Goal: Task Accomplishment & Management: Complete application form

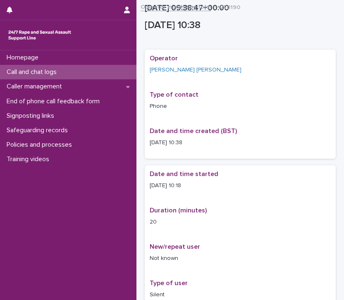
scroll to position [114, 0]
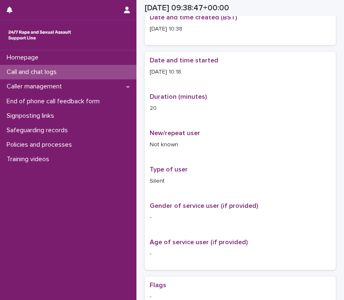
click at [50, 72] on p "Call and chat logs" at bounding box center [33, 72] width 60 height 8
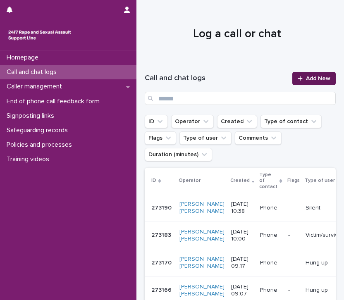
click at [317, 80] on span "Add New" at bounding box center [318, 79] width 24 height 6
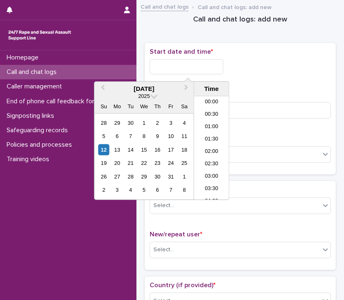
scroll to position [252, 0]
click at [176, 66] on input "text" at bounding box center [187, 66] width 74 height 15
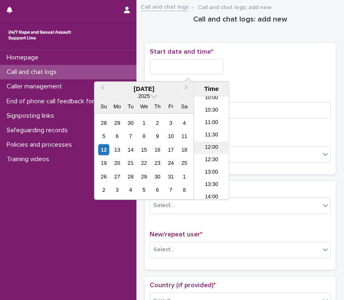
click at [209, 146] on li "12:00" at bounding box center [211, 148] width 35 height 12
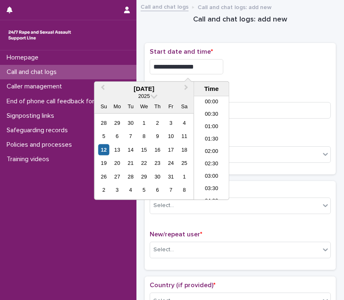
click at [202, 62] on input "**********" at bounding box center [187, 66] width 74 height 15
type input "**********"
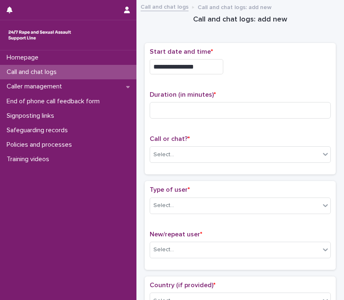
click at [277, 75] on div "**********" at bounding box center [240, 64] width 181 height 33
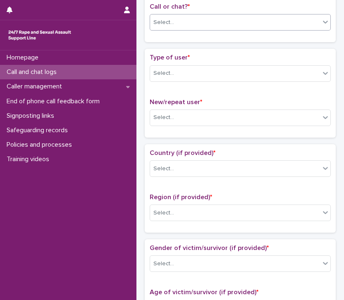
scroll to position [132, 0]
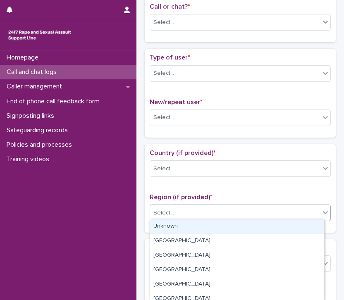
click at [200, 212] on div "Select..." at bounding box center [235, 213] width 170 height 14
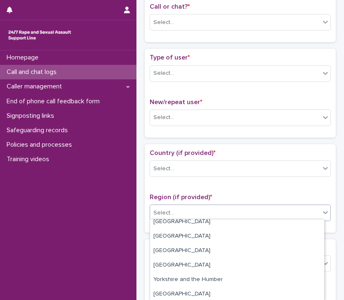
scroll to position [49, 0]
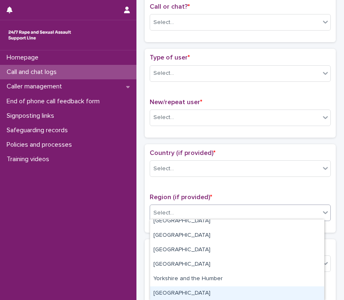
click at [191, 292] on div "[GEOGRAPHIC_DATA]" at bounding box center [237, 293] width 174 height 14
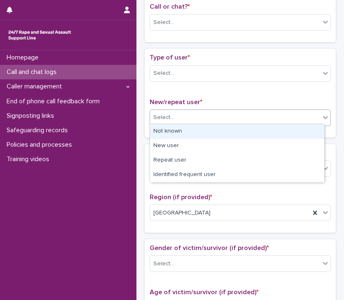
click at [203, 122] on div "Select..." at bounding box center [240, 118] width 181 height 17
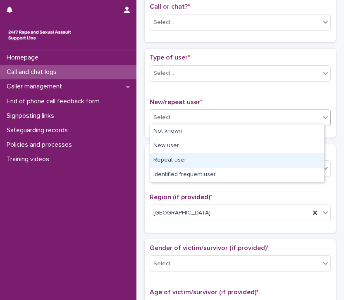
click at [202, 162] on div "Repeat user" at bounding box center [237, 160] width 174 height 14
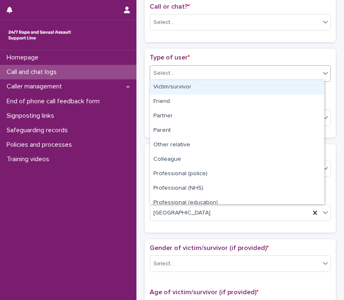
click at [201, 67] on div "Select..." at bounding box center [235, 74] width 170 height 14
click at [195, 85] on div "Victim/survivor" at bounding box center [237, 87] width 174 height 14
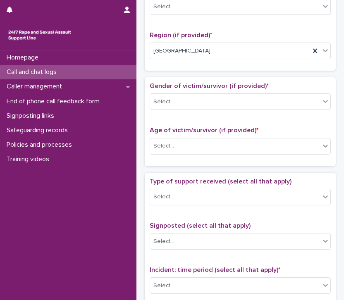
scroll to position [302, 0]
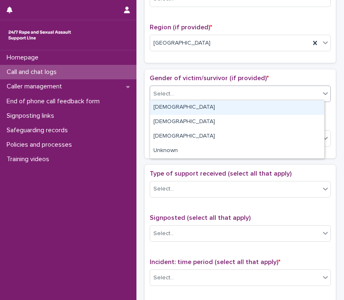
drag, startPoint x: 215, startPoint y: 93, endPoint x: 210, endPoint y: 109, distance: 16.9
click at [210, 109] on body "**********" at bounding box center [172, 150] width 344 height 300
click at [210, 109] on div "[DEMOGRAPHIC_DATA]" at bounding box center [237, 107] width 174 height 14
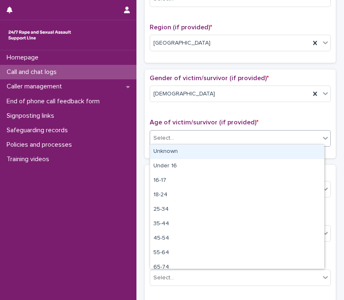
click at [198, 138] on div "Select..." at bounding box center [235, 138] width 170 height 14
click at [186, 148] on div "Unknown" at bounding box center [237, 152] width 174 height 14
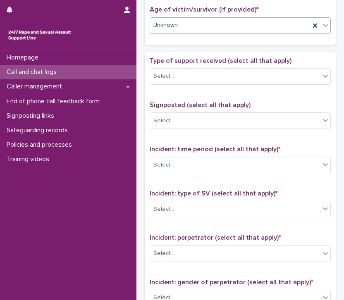
scroll to position [416, 0]
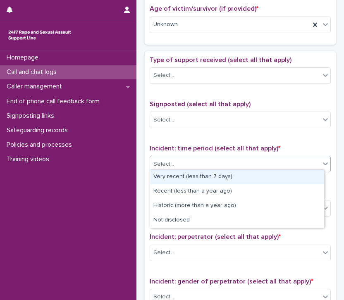
click at [236, 164] on div "Select..." at bounding box center [235, 164] width 170 height 14
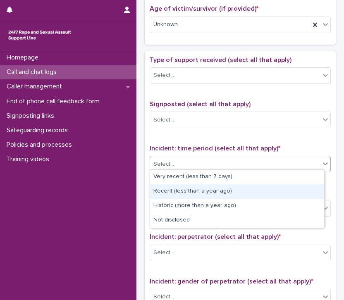
click at [224, 189] on div "Recent (less than a year ago)" at bounding box center [237, 191] width 174 height 14
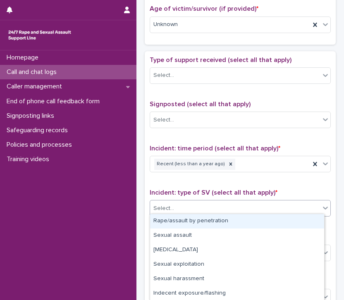
click at [230, 204] on div "Select..." at bounding box center [235, 209] width 170 height 14
click at [222, 222] on div "Rape/assault by penetration" at bounding box center [237, 221] width 174 height 14
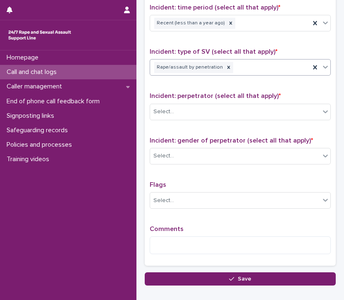
scroll to position [562, 0]
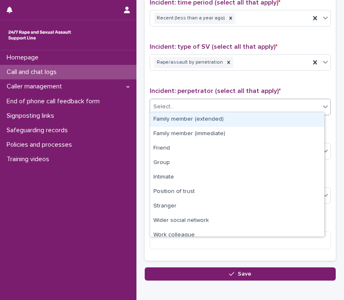
click at [239, 101] on div "Select..." at bounding box center [235, 107] width 170 height 14
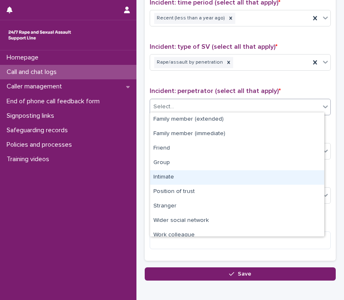
click at [229, 178] on div "Intimate" at bounding box center [237, 177] width 174 height 14
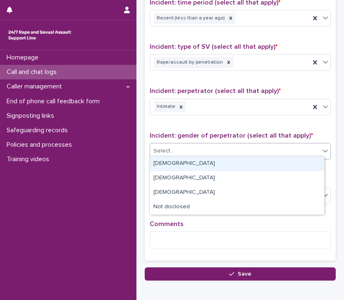
click at [231, 150] on div "Select..." at bounding box center [235, 151] width 170 height 14
click at [221, 167] on div "[DEMOGRAPHIC_DATA]" at bounding box center [237, 164] width 174 height 14
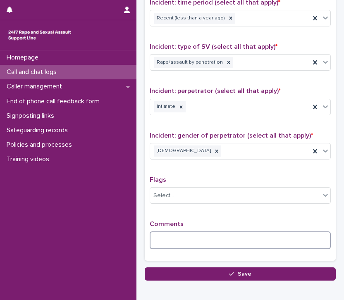
click at [195, 238] on textarea at bounding box center [240, 240] width 181 height 18
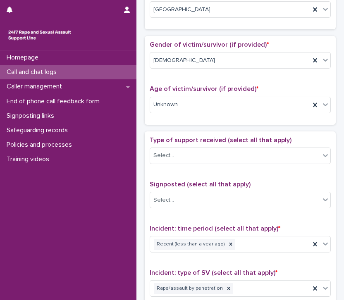
scroll to position [336, 0]
type textarea "**********"
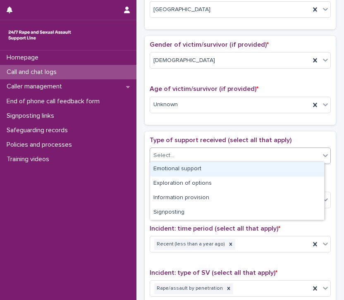
click at [207, 150] on div "Select..." at bounding box center [235, 156] width 170 height 14
click at [201, 170] on div "Emotional support" at bounding box center [237, 169] width 174 height 14
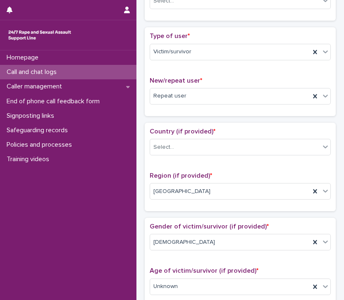
scroll to position [154, 0]
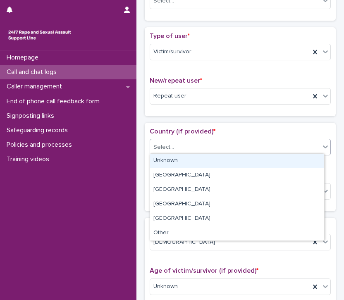
click at [208, 145] on div "Select..." at bounding box center [235, 148] width 170 height 14
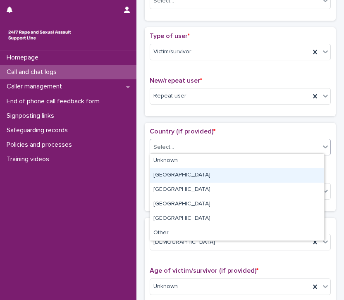
click at [205, 175] on div "[GEOGRAPHIC_DATA]" at bounding box center [237, 175] width 174 height 14
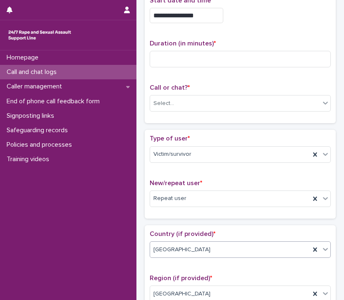
scroll to position [7, 0]
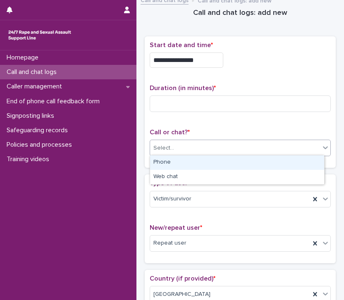
click at [207, 148] on div "Select..." at bounding box center [235, 148] width 170 height 14
click at [204, 164] on div "Phone" at bounding box center [237, 162] width 174 height 14
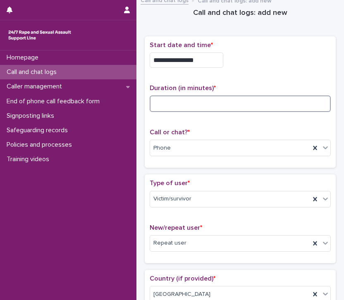
click at [202, 103] on input at bounding box center [240, 103] width 181 height 17
click at [164, 104] on input at bounding box center [240, 103] width 181 height 17
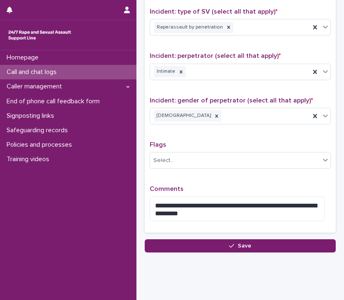
scroll to position [610, 0]
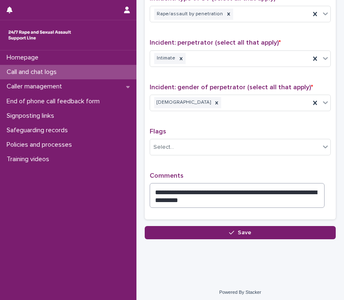
type input "**"
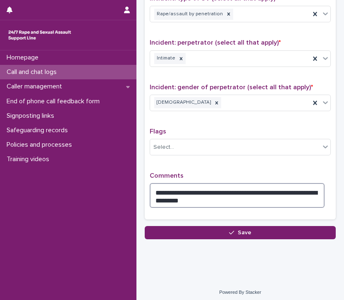
click at [230, 196] on textarea "**********" at bounding box center [237, 195] width 175 height 25
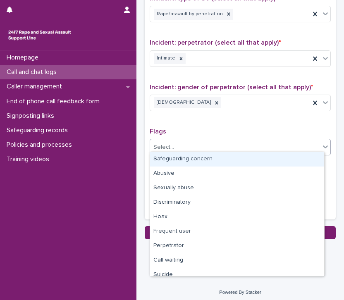
click at [230, 141] on div "Select..." at bounding box center [235, 148] width 170 height 14
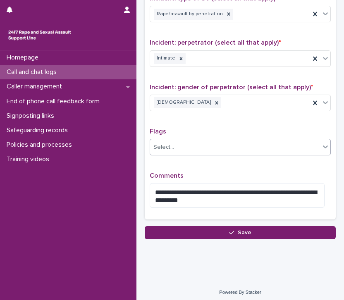
click at [230, 147] on div "Select..." at bounding box center [235, 148] width 170 height 14
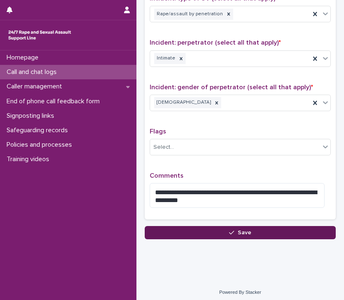
click at [229, 230] on icon "button" at bounding box center [231, 233] width 5 height 6
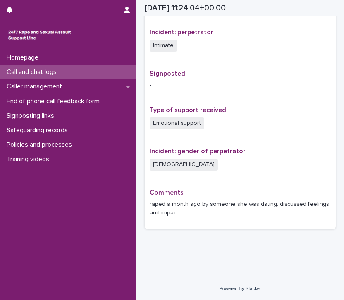
scroll to position [476, 0]
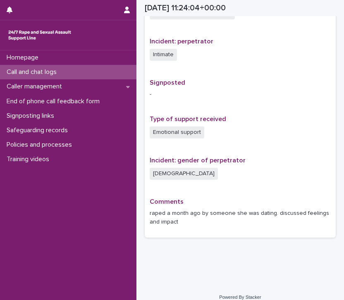
click at [72, 74] on div "Call and chat logs" at bounding box center [68, 72] width 136 height 14
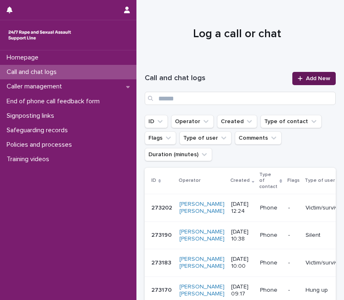
click at [308, 78] on span "Add New" at bounding box center [318, 79] width 24 height 6
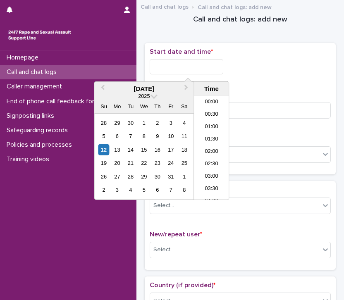
click at [183, 67] on input "text" at bounding box center [187, 66] width 74 height 15
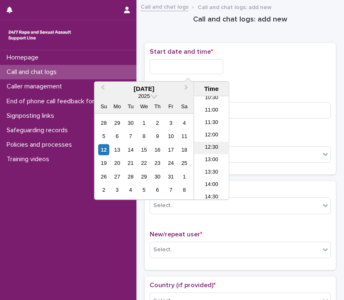
click at [209, 144] on li "12:30" at bounding box center [211, 148] width 35 height 12
click at [202, 66] on input "**********" at bounding box center [187, 66] width 74 height 15
type input "**********"
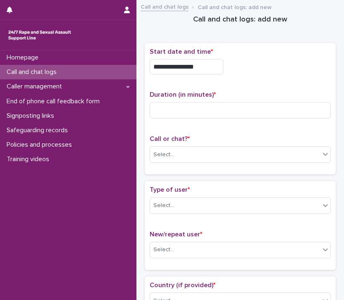
click at [255, 71] on div "**********" at bounding box center [240, 66] width 181 height 15
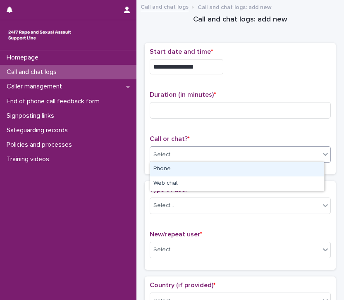
click at [175, 153] on div "Select..." at bounding box center [235, 155] width 170 height 14
click at [174, 169] on div "Phone" at bounding box center [237, 169] width 174 height 14
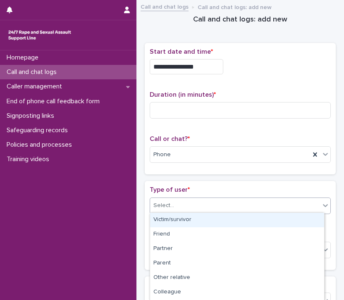
click at [183, 204] on div "Select..." at bounding box center [235, 206] width 170 height 14
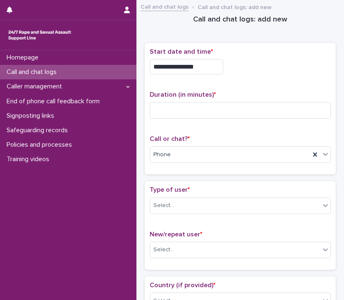
click at [254, 94] on p "Duration (in minutes) *" at bounding box center [240, 95] width 181 height 8
click at [170, 107] on input at bounding box center [240, 110] width 181 height 17
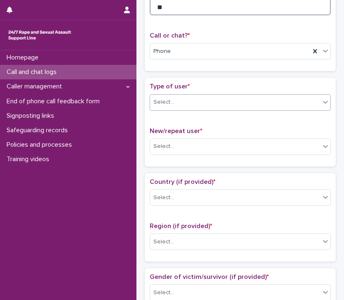
scroll to position [104, 0]
type input "**"
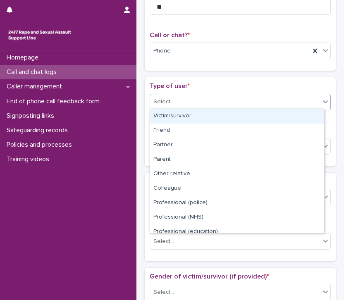
click at [222, 100] on div "Select..." at bounding box center [235, 102] width 170 height 14
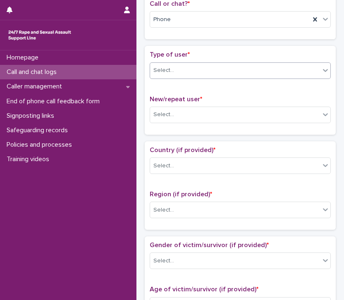
scroll to position [0, 0]
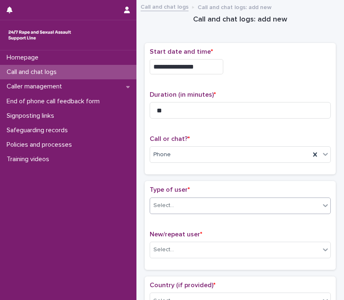
click at [200, 201] on div "Select..." at bounding box center [235, 206] width 170 height 14
click at [212, 209] on div "Select..." at bounding box center [235, 206] width 170 height 14
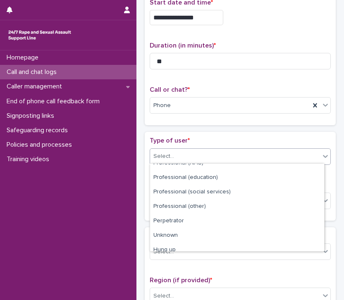
scroll to position [129, 0]
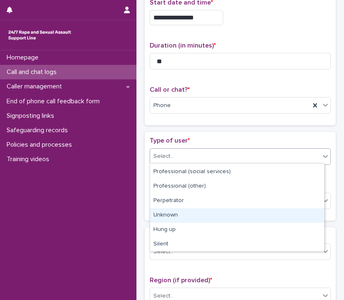
click at [199, 215] on div "Unknown" at bounding box center [237, 215] width 174 height 14
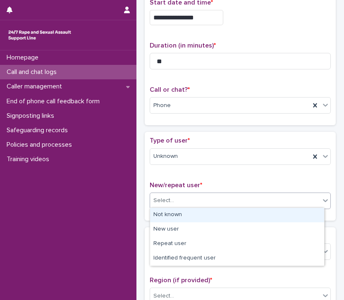
click at [199, 203] on div "Select..." at bounding box center [235, 201] width 170 height 14
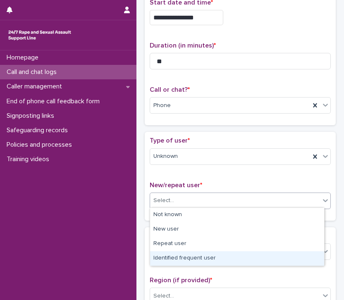
click at [205, 255] on div "Identified frequent user" at bounding box center [237, 258] width 174 height 14
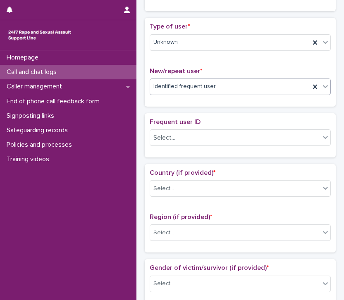
scroll to position [164, 0]
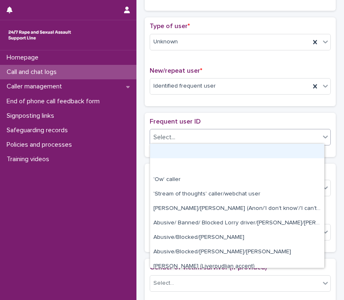
click at [210, 133] on div "Select..." at bounding box center [235, 138] width 170 height 14
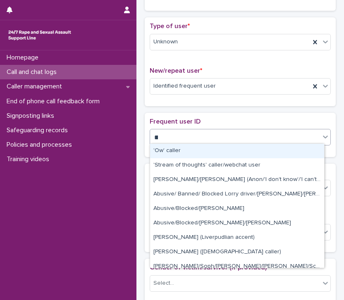
type input "***"
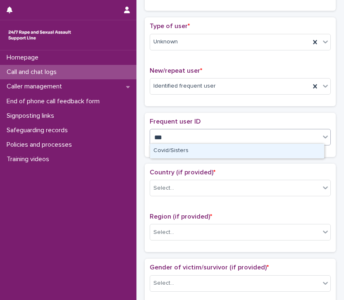
click at [205, 150] on div "Covid/Sisters" at bounding box center [237, 151] width 174 height 14
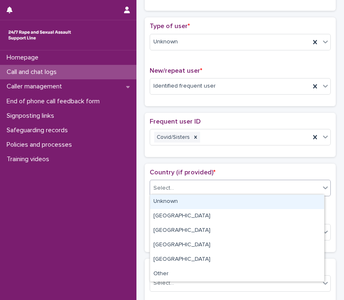
click at [195, 187] on div "Select..." at bounding box center [235, 188] width 170 height 14
click at [195, 202] on div "Unknown" at bounding box center [237, 202] width 174 height 14
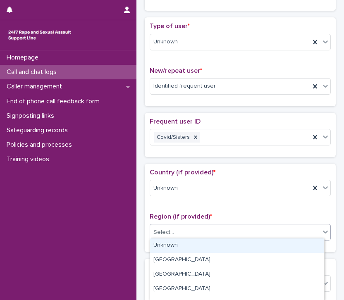
click at [189, 233] on div "Select..." at bounding box center [235, 233] width 170 height 14
click at [189, 245] on div "Unknown" at bounding box center [237, 245] width 174 height 14
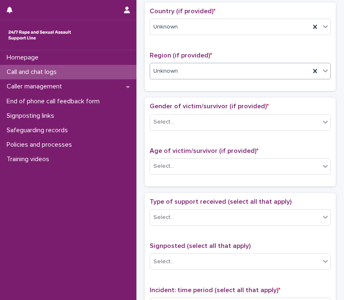
scroll to position [326, 0]
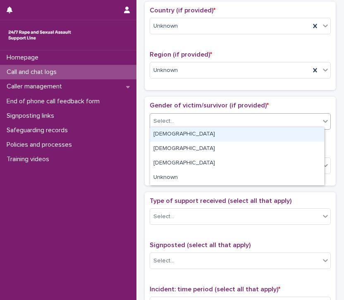
click at [188, 117] on div "Select..." at bounding box center [235, 121] width 170 height 14
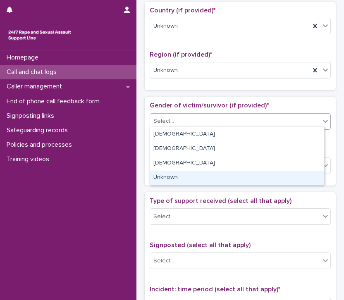
click at [191, 177] on div "Unknown" at bounding box center [237, 178] width 174 height 14
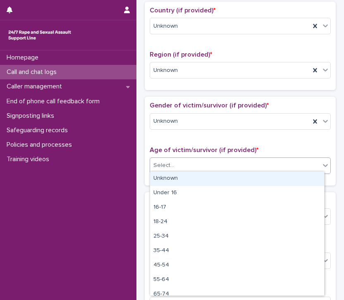
click at [188, 167] on div "Select..." at bounding box center [235, 166] width 170 height 14
click at [187, 178] on div "Unknown" at bounding box center [237, 179] width 174 height 14
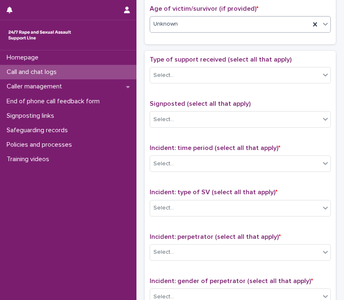
scroll to position [471, 0]
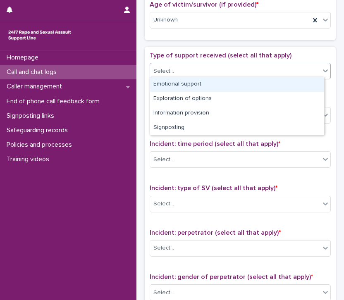
drag, startPoint x: 195, startPoint y: 67, endPoint x: 195, endPoint y: 86, distance: 19.0
click at [195, 86] on body "**********" at bounding box center [172, 150] width 344 height 300
click at [195, 86] on div "Emotional support" at bounding box center [237, 84] width 174 height 14
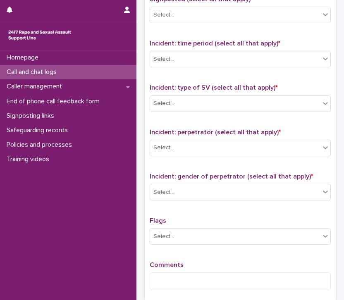
scroll to position [581, 0]
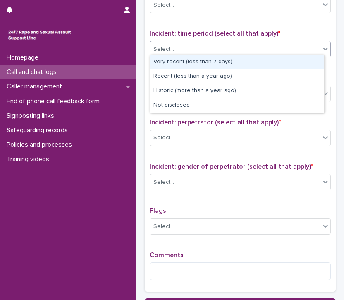
click at [214, 46] on div "Select..." at bounding box center [235, 50] width 170 height 14
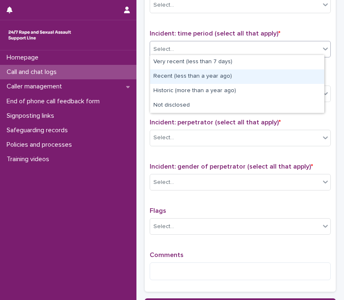
click at [203, 76] on div "Recent (less than a year ago)" at bounding box center [237, 76] width 174 height 14
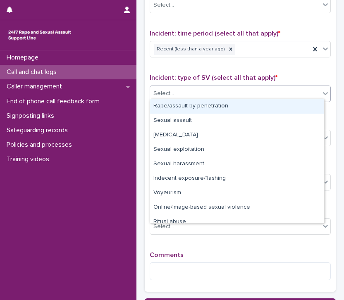
click at [195, 94] on div "Select..." at bounding box center [235, 94] width 170 height 14
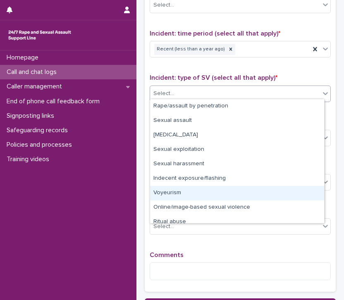
scroll to position [21, 0]
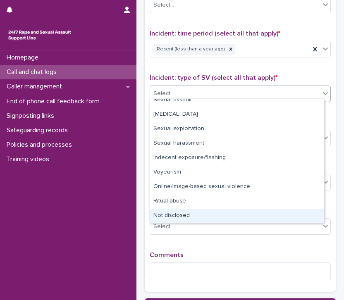
click at [201, 214] on div "Not disclosed" at bounding box center [237, 216] width 174 height 14
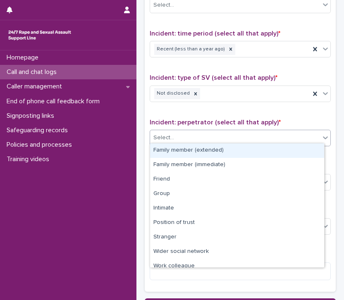
click at [199, 137] on div "Select..." at bounding box center [235, 138] width 170 height 14
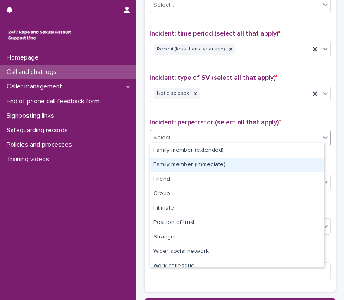
click at [189, 167] on div "Family member (immediate)" at bounding box center [237, 165] width 174 height 14
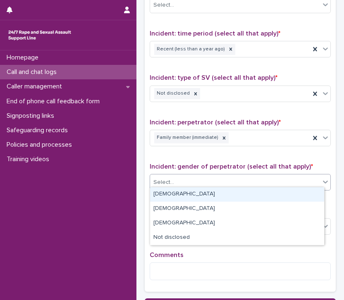
click at [188, 184] on div "Select..." at bounding box center [235, 183] width 170 height 14
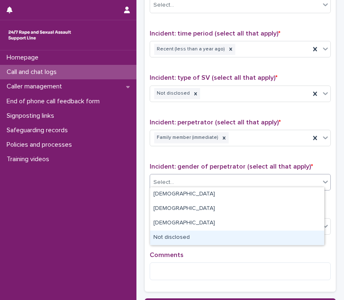
click at [187, 236] on div "Not disclosed" at bounding box center [237, 238] width 174 height 14
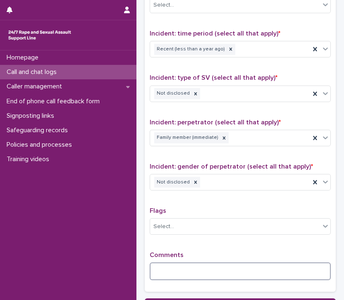
click at [171, 267] on textarea at bounding box center [240, 271] width 181 height 18
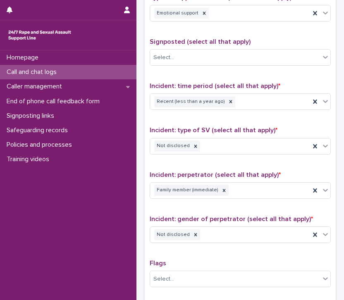
scroll to position [667, 0]
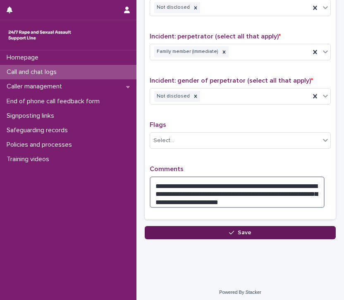
type textarea "**********"
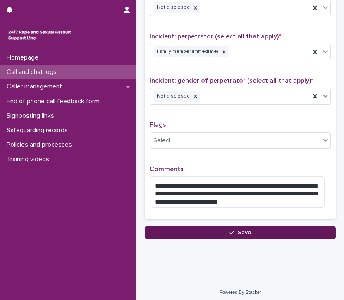
click at [238, 230] on span "Save" at bounding box center [245, 233] width 14 height 6
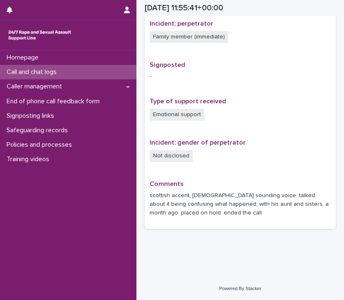
scroll to position [519, 0]
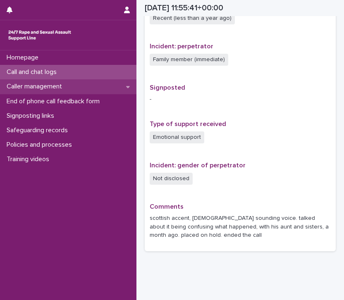
click at [71, 91] on div "Caller management" at bounding box center [68, 86] width 136 height 14
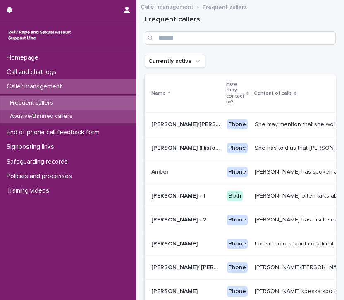
click at [71, 118] on p "Abusive/Banned callers" at bounding box center [41, 116] width 76 height 7
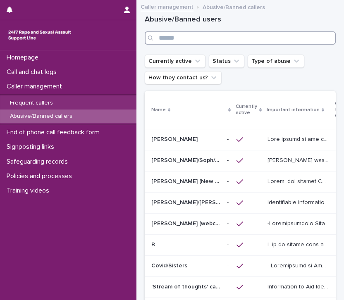
click at [178, 36] on input "Search" at bounding box center [240, 37] width 191 height 13
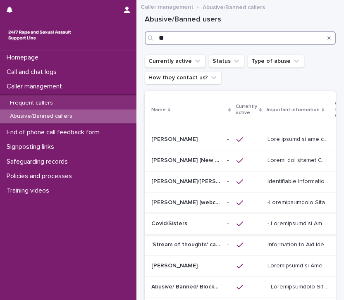
type input "**"
click at [180, 219] on p "Covid/Sisters" at bounding box center [170, 223] width 38 height 9
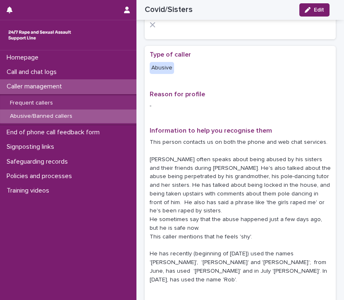
scroll to position [125, 0]
click at [312, 7] on div "button" at bounding box center [309, 10] width 9 height 6
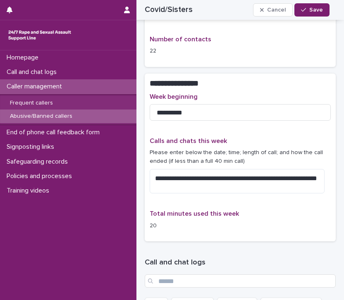
scroll to position [922, 0]
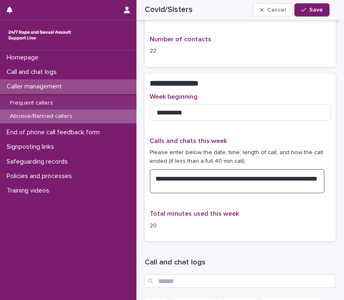
click at [191, 177] on textarea "**********" at bounding box center [237, 181] width 175 height 25
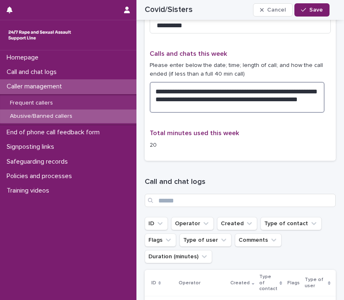
scroll to position [1010, 0]
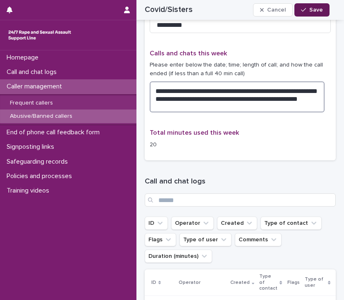
type textarea "**********"
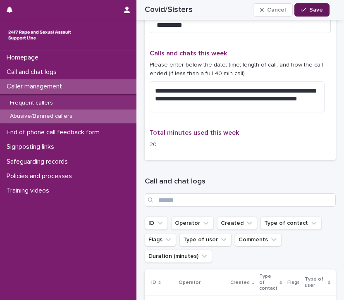
click at [307, 11] on div "button" at bounding box center [305, 10] width 8 height 6
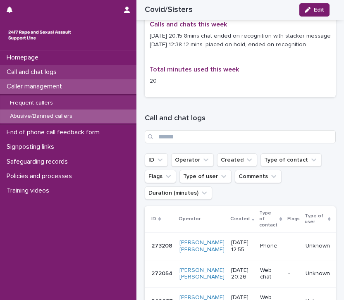
click at [51, 72] on p "Call and chat logs" at bounding box center [33, 72] width 60 height 8
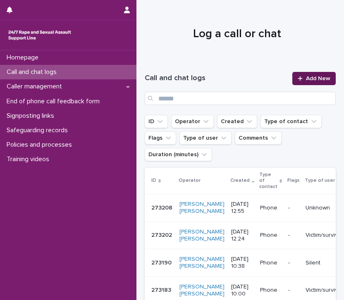
click at [310, 77] on span "Add New" at bounding box center [318, 79] width 24 height 6
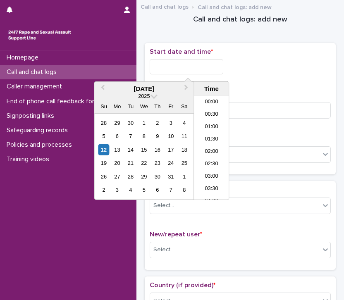
scroll to position [277, 0]
click at [185, 66] on input "text" at bounding box center [187, 66] width 74 height 15
click at [209, 145] on li "13:00" at bounding box center [211, 148] width 35 height 12
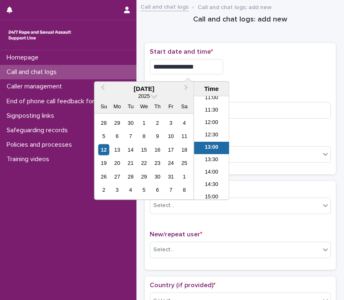
click at [200, 64] on input "**********" at bounding box center [187, 66] width 74 height 15
type input "**********"
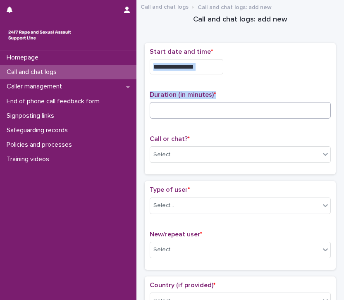
drag, startPoint x: 271, startPoint y: 80, endPoint x: 198, endPoint y: 110, distance: 78.7
click at [198, 110] on div "**********" at bounding box center [240, 109] width 181 height 122
click at [198, 110] on input at bounding box center [240, 110] width 181 height 17
type input "*"
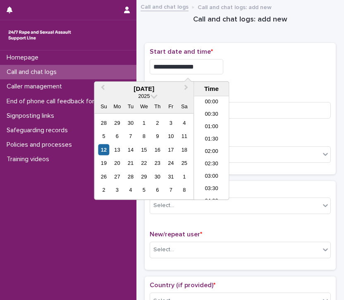
click at [208, 65] on input "**********" at bounding box center [187, 66] width 74 height 15
type input "**********"
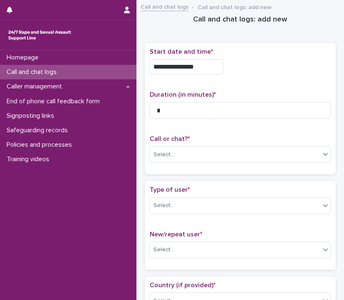
click at [267, 74] on div "**********" at bounding box center [240, 64] width 181 height 33
click at [202, 157] on div "Select..." at bounding box center [235, 155] width 170 height 14
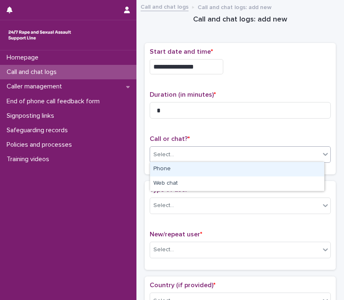
click at [193, 172] on div "Phone" at bounding box center [237, 169] width 174 height 14
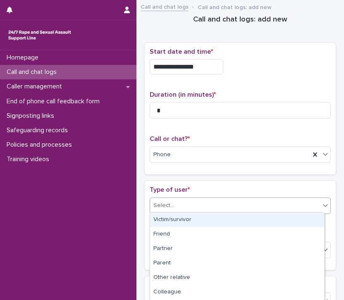
click at [200, 201] on div "Select..." at bounding box center [235, 206] width 170 height 14
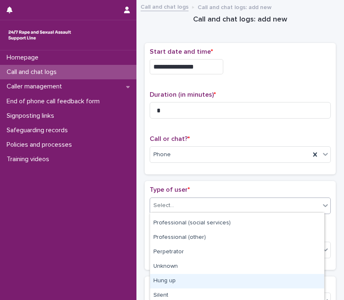
scroll to position [129, 0]
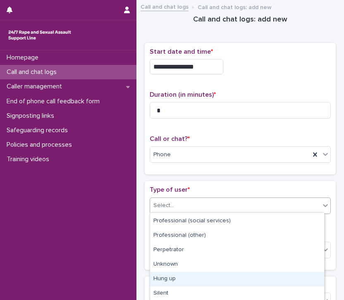
click at [202, 276] on div "Hung up" at bounding box center [237, 279] width 174 height 14
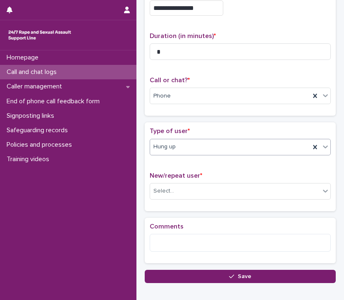
scroll to position [104, 0]
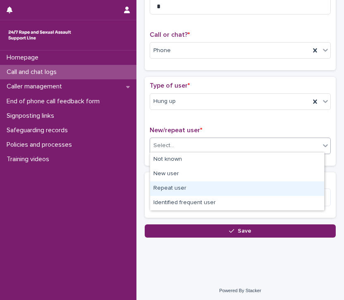
drag, startPoint x: 213, startPoint y: 144, endPoint x: 210, endPoint y: 191, distance: 47.6
click at [210, 191] on body "**********" at bounding box center [172, 150] width 344 height 300
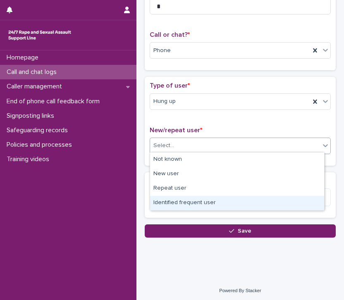
drag, startPoint x: 223, startPoint y: 195, endPoint x: 225, endPoint y: 204, distance: 9.4
click at [225, 204] on div "Identified frequent user" at bounding box center [237, 203] width 174 height 14
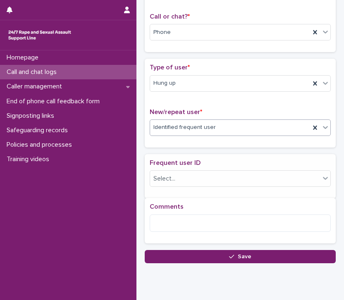
scroll to position [130, 0]
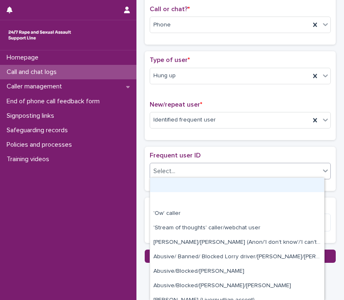
click at [218, 169] on div "Select..." at bounding box center [235, 171] width 170 height 14
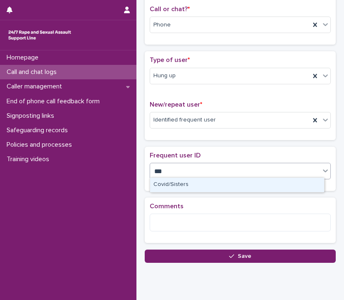
type input "****"
click at [204, 183] on div "Covid/Sisters" at bounding box center [237, 185] width 174 height 14
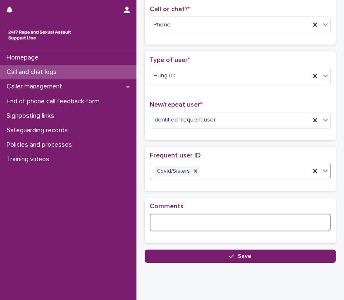
click at [197, 224] on textarea at bounding box center [240, 223] width 181 height 18
type textarea "*"
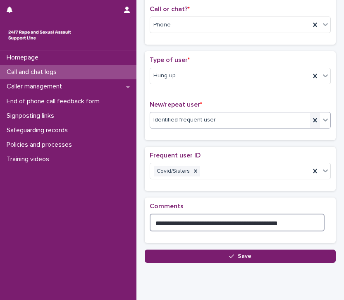
type textarea "**********"
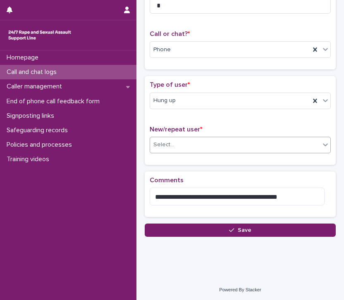
scroll to position [104, 0]
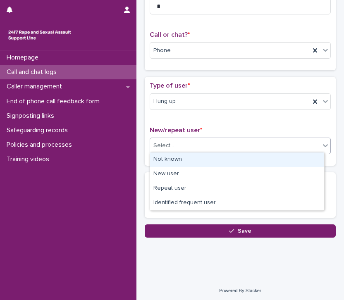
drag, startPoint x: 215, startPoint y: 147, endPoint x: 207, endPoint y: 160, distance: 15.0
click at [207, 160] on body "**********" at bounding box center [172, 150] width 344 height 300
click at [207, 160] on div "Not known" at bounding box center [237, 159] width 174 height 14
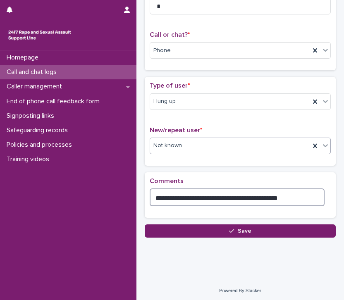
click at [202, 194] on textarea "**********" at bounding box center [237, 197] width 175 height 18
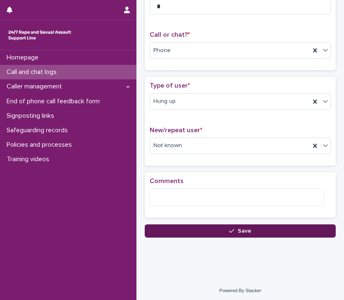
click at [228, 224] on button "Save" at bounding box center [240, 230] width 191 height 13
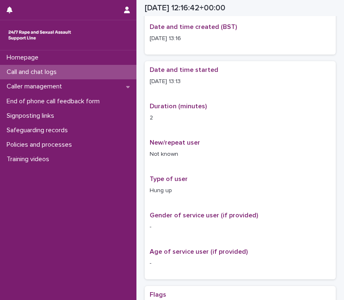
scroll to position [109, 0]
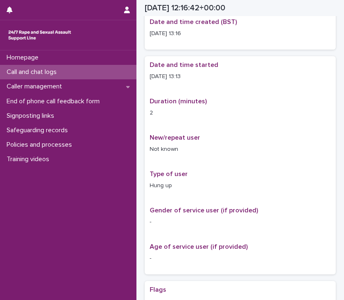
click at [42, 72] on p "Call and chat logs" at bounding box center [33, 72] width 60 height 8
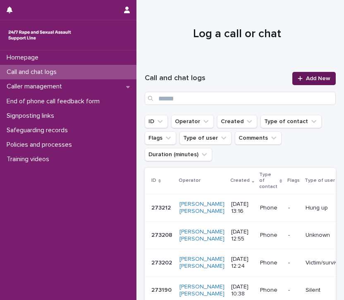
click at [306, 78] on span "Add New" at bounding box center [318, 79] width 24 height 6
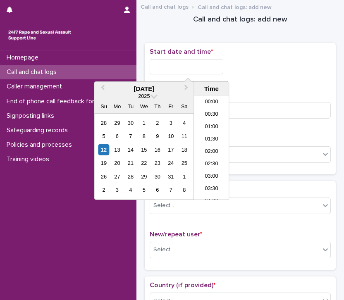
click at [164, 65] on input "text" at bounding box center [187, 66] width 74 height 15
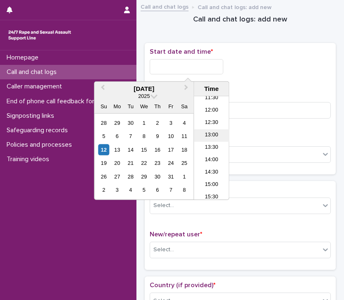
click at [205, 134] on li "13:00" at bounding box center [211, 135] width 35 height 12
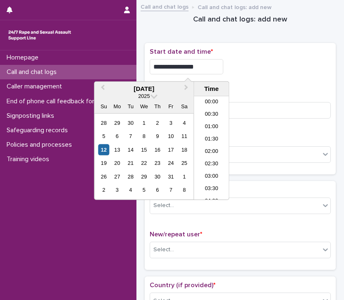
click at [209, 63] on input "**********" at bounding box center [187, 66] width 74 height 15
type input "**********"
click at [264, 86] on div "**********" at bounding box center [240, 109] width 181 height 122
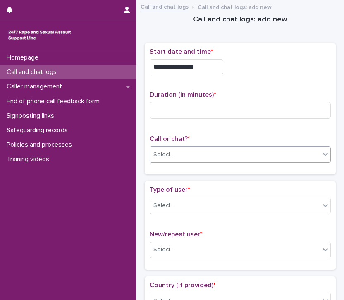
click at [179, 159] on div "Select..." at bounding box center [235, 155] width 170 height 14
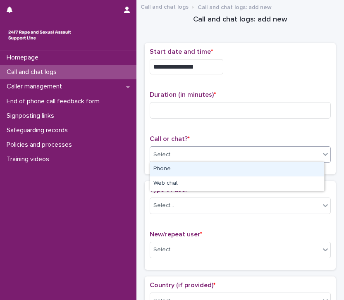
click at [186, 168] on div "Phone" at bounding box center [237, 169] width 174 height 14
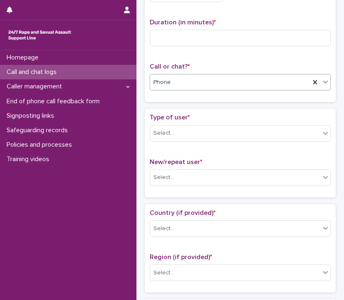
scroll to position [106, 0]
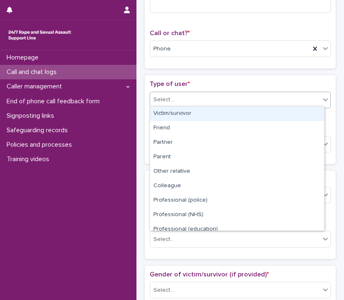
click at [223, 102] on div "Select..." at bounding box center [235, 100] width 170 height 14
click at [229, 112] on div "Victim/survivor" at bounding box center [237, 114] width 174 height 14
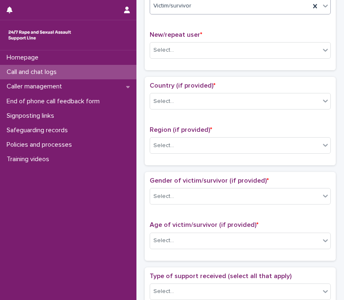
scroll to position [235, 0]
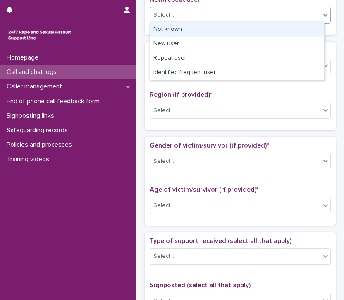
click at [238, 14] on div "Select..." at bounding box center [235, 15] width 170 height 14
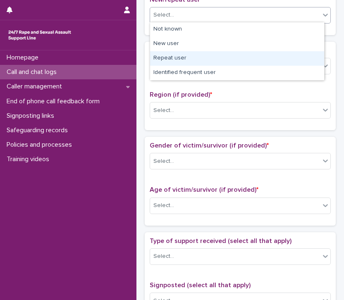
click at [235, 59] on div "Repeat user" at bounding box center [237, 58] width 174 height 14
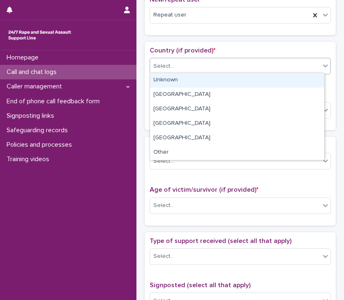
click at [212, 70] on div "Select..." at bounding box center [235, 67] width 170 height 14
click at [210, 81] on div "Unknown" at bounding box center [237, 80] width 174 height 14
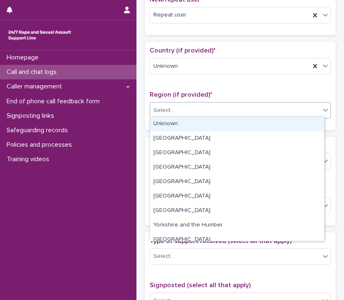
drag, startPoint x: 208, startPoint y: 112, endPoint x: 208, endPoint y: 124, distance: 11.2
click at [208, 124] on body "**********" at bounding box center [172, 150] width 344 height 300
click at [208, 124] on div "Unknown" at bounding box center [237, 124] width 174 height 14
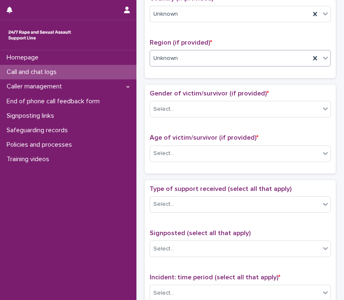
scroll to position [293, 0]
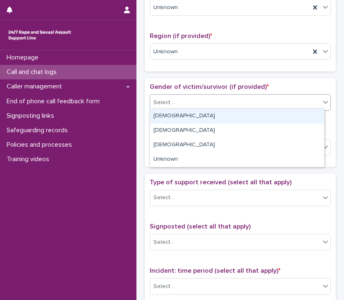
click at [219, 102] on div "Select..." at bounding box center [235, 103] width 170 height 14
click at [213, 118] on div "[DEMOGRAPHIC_DATA]" at bounding box center [237, 116] width 174 height 14
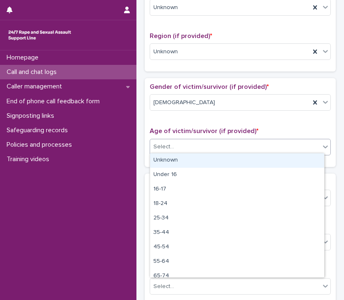
click at [212, 147] on div "Select..." at bounding box center [235, 147] width 170 height 14
click at [217, 158] on div "Unknown" at bounding box center [237, 160] width 174 height 14
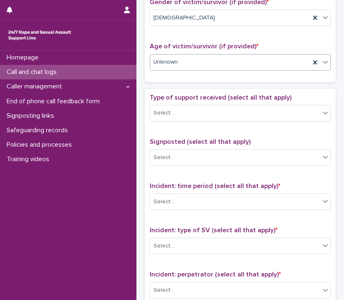
scroll to position [384, 0]
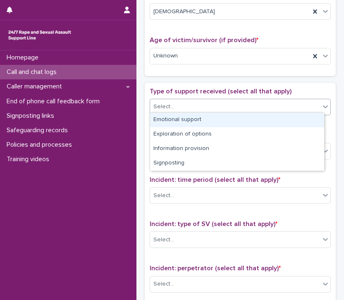
click at [226, 104] on div "Select..." at bounding box center [235, 107] width 170 height 14
click at [224, 117] on div "Emotional support" at bounding box center [237, 120] width 174 height 14
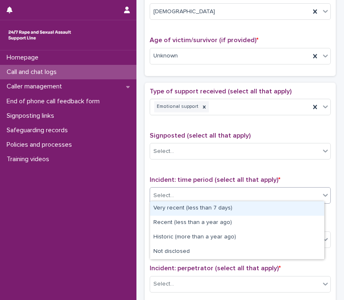
click at [220, 190] on div "Select..." at bounding box center [235, 196] width 170 height 14
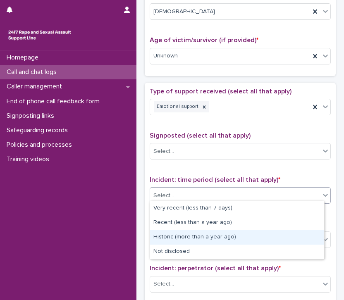
click at [216, 234] on div "Historic (more than a year ago)" at bounding box center [237, 237] width 174 height 14
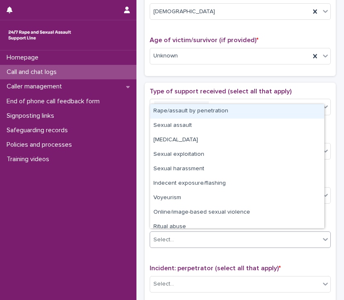
click at [203, 239] on div "Select..." at bounding box center [235, 240] width 170 height 14
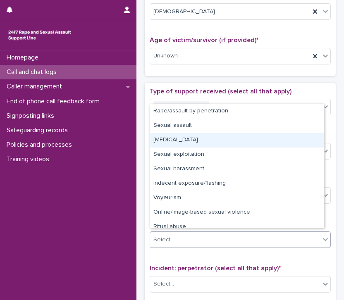
click at [218, 141] on div "[MEDICAL_DATA]" at bounding box center [237, 140] width 174 height 14
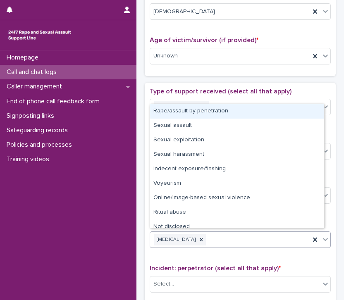
click at [226, 236] on div "[MEDICAL_DATA]" at bounding box center [230, 240] width 160 height 14
click at [230, 117] on div "Rape/assault by penetration" at bounding box center [237, 111] width 174 height 14
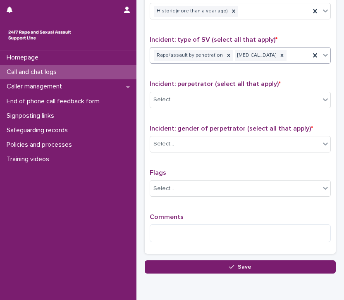
scroll to position [603, 0]
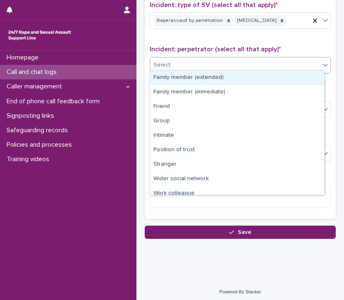
click at [228, 58] on div "Select..." at bounding box center [235, 65] width 170 height 14
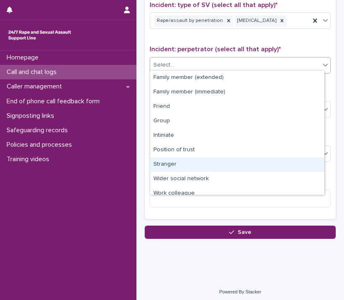
scroll to position [35, 0]
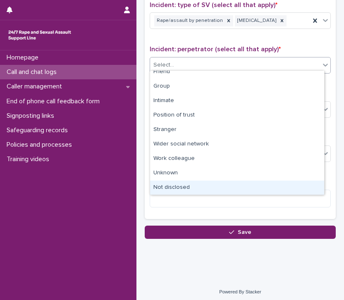
click at [224, 182] on div "Not disclosed" at bounding box center [237, 188] width 174 height 14
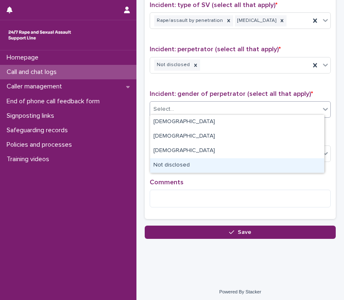
drag, startPoint x: 214, startPoint y: 105, endPoint x: 206, endPoint y: 162, distance: 57.6
click at [206, 162] on body "**********" at bounding box center [172, 150] width 344 height 300
click at [206, 162] on div "Not disclosed" at bounding box center [237, 165] width 174 height 14
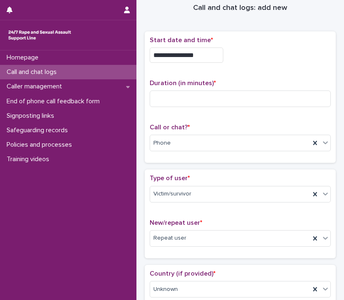
scroll to position [0, 0]
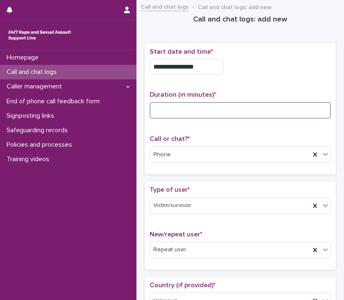
click at [196, 113] on input at bounding box center [240, 110] width 181 height 17
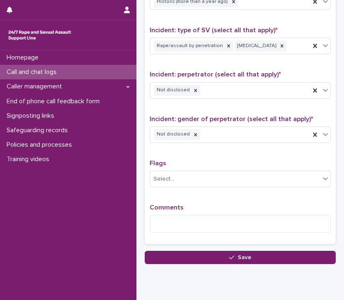
scroll to position [579, 0]
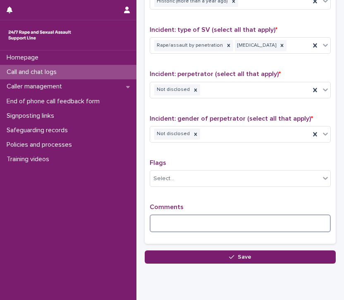
click at [187, 219] on textarea at bounding box center [240, 223] width 181 height 18
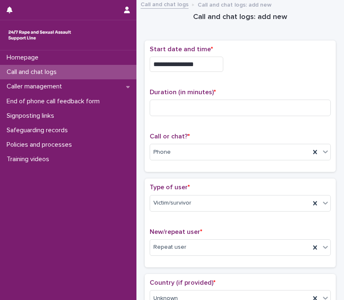
scroll to position [1, 0]
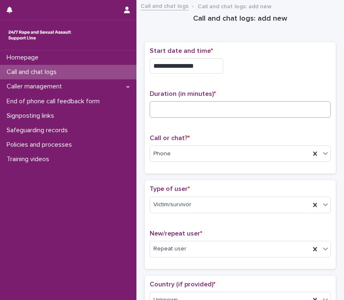
type textarea "**********"
click at [219, 110] on input at bounding box center [240, 109] width 181 height 17
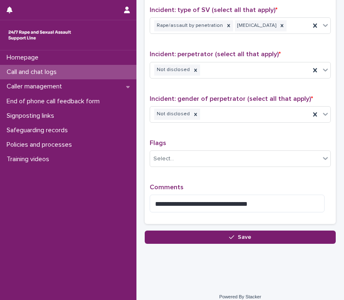
scroll to position [603, 0]
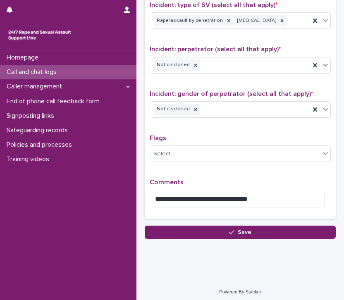
type input "**"
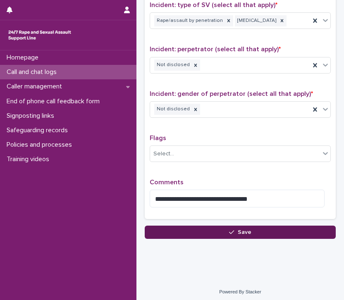
click at [250, 231] on button "Save" at bounding box center [240, 232] width 191 height 13
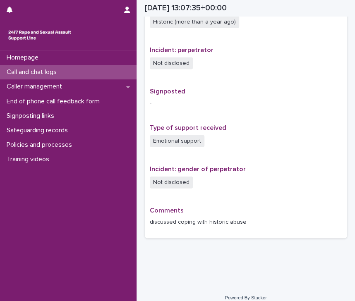
scroll to position [441, 0]
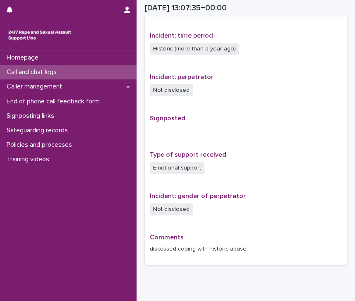
click at [57, 76] on p "Call and chat logs" at bounding box center [33, 72] width 60 height 8
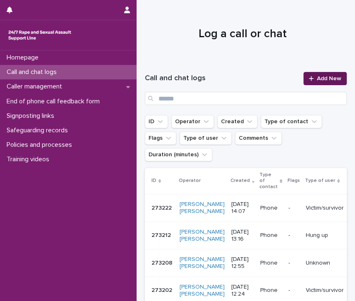
click at [321, 79] on span "Add New" at bounding box center [329, 79] width 24 height 6
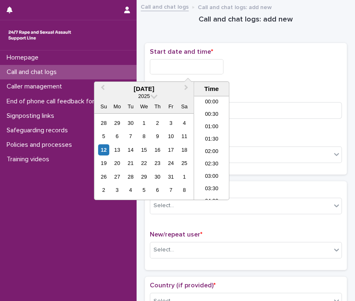
click at [165, 64] on input "text" at bounding box center [187, 66] width 74 height 15
click at [204, 145] on li "14:00" at bounding box center [211, 148] width 35 height 12
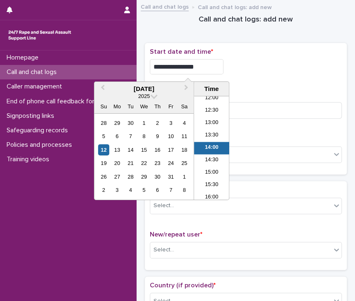
click at [205, 65] on input "**********" at bounding box center [187, 66] width 74 height 15
type input "**********"
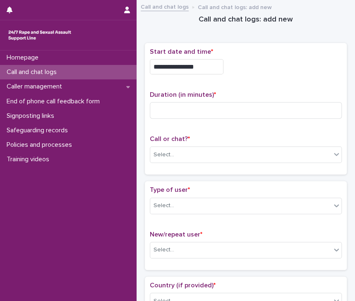
click at [304, 71] on div "**********" at bounding box center [246, 66] width 192 height 15
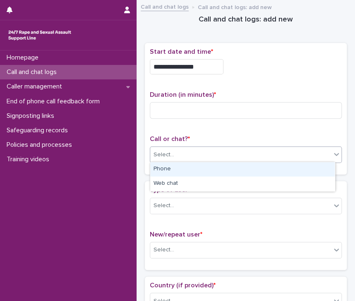
click at [198, 154] on div "Select..." at bounding box center [240, 155] width 181 height 14
click at [193, 173] on div "Phone" at bounding box center [242, 169] width 184 height 14
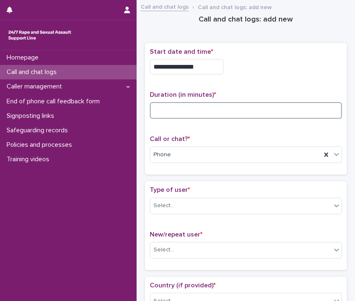
click at [182, 111] on input at bounding box center [246, 110] width 192 height 17
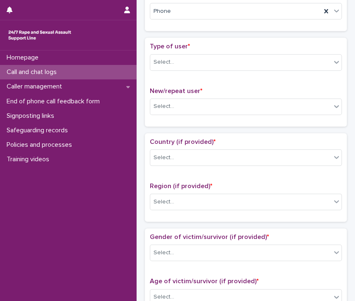
scroll to position [153, 0]
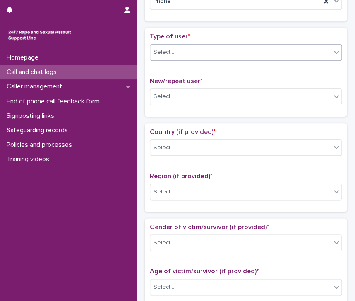
type input "*"
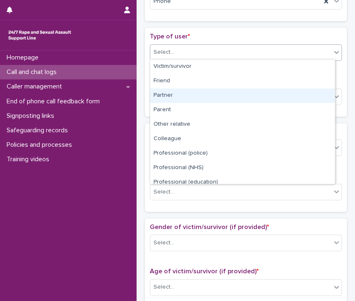
click at [223, 79] on body "**********" at bounding box center [177, 150] width 355 height 301
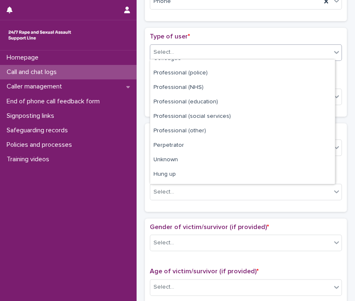
scroll to position [93, 0]
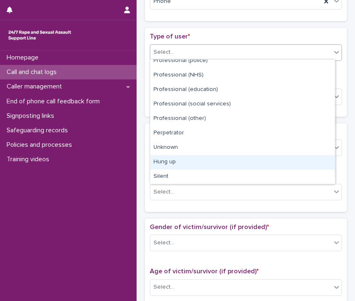
click at [200, 160] on div "Hung up" at bounding box center [242, 162] width 184 height 14
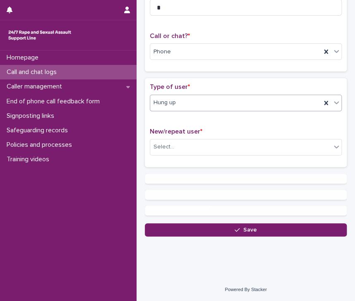
scroll to position [0, 0]
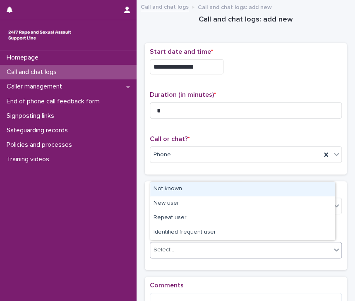
click at [206, 250] on div "Select..." at bounding box center [240, 250] width 181 height 14
click at [213, 188] on div "Not known" at bounding box center [242, 189] width 184 height 14
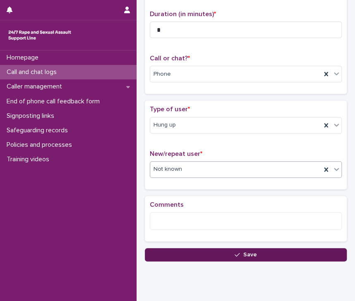
scroll to position [81, 0]
click at [248, 252] on span "Save" at bounding box center [250, 255] width 14 height 6
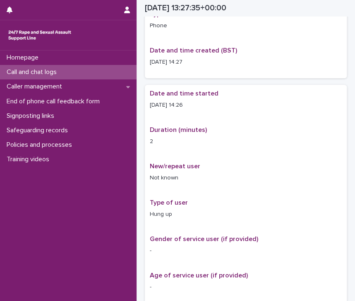
scroll to position [86, 0]
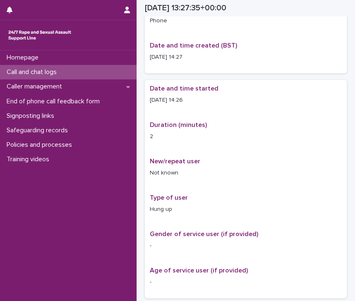
click at [36, 69] on p "Call and chat logs" at bounding box center [33, 72] width 60 height 8
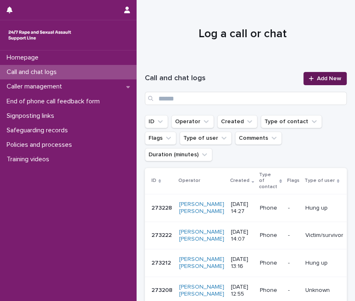
click at [322, 78] on span "Add New" at bounding box center [329, 79] width 24 height 6
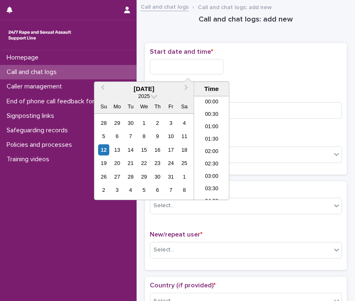
scroll to position [314, 0]
click at [187, 68] on input "text" at bounding box center [187, 66] width 74 height 15
click at [203, 121] on li "13:30" at bounding box center [211, 123] width 35 height 12
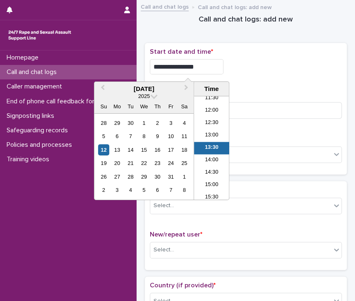
click at [201, 64] on input "**********" at bounding box center [187, 66] width 74 height 15
type input "**********"
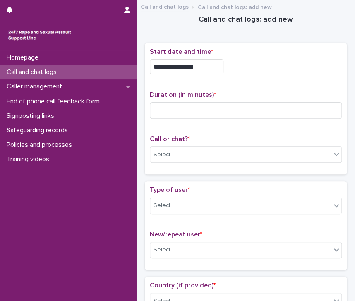
click at [257, 78] on div "**********" at bounding box center [246, 64] width 192 height 33
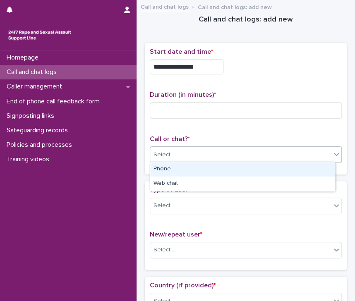
click at [199, 153] on div "Select..." at bounding box center [240, 155] width 181 height 14
click at [198, 171] on div "Phone" at bounding box center [242, 169] width 184 height 14
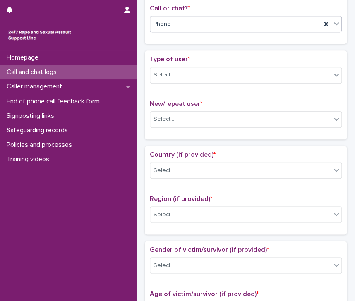
scroll to position [132, 0]
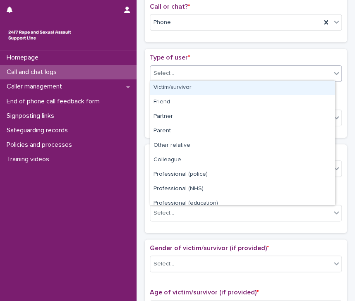
click at [215, 71] on div "Select..." at bounding box center [240, 74] width 181 height 14
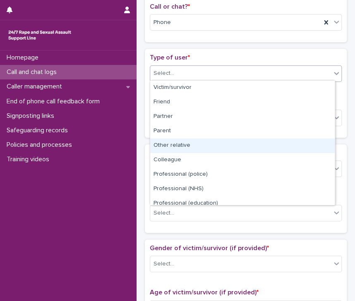
click at [198, 147] on div "Other relative" at bounding box center [242, 145] width 184 height 14
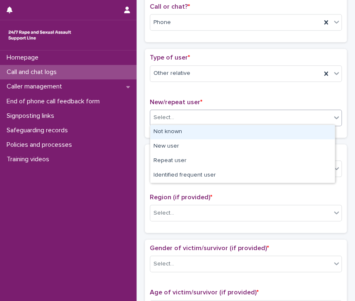
click at [214, 116] on div "Select..." at bounding box center [240, 118] width 181 height 14
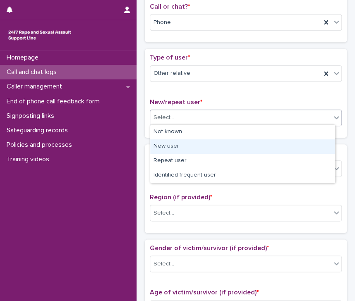
click at [205, 151] on div "New user" at bounding box center [242, 146] width 184 height 14
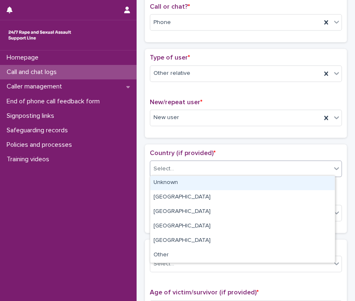
click at [215, 166] on div "Select..." at bounding box center [240, 169] width 181 height 14
click at [213, 183] on div "Unknown" at bounding box center [242, 183] width 184 height 14
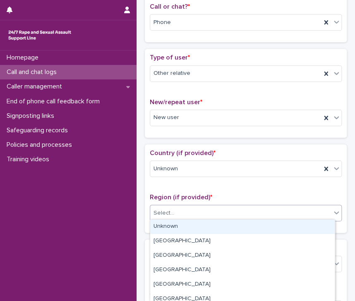
click at [213, 215] on div "Select..." at bounding box center [240, 213] width 181 height 14
click at [211, 226] on div "Unknown" at bounding box center [242, 226] width 184 height 14
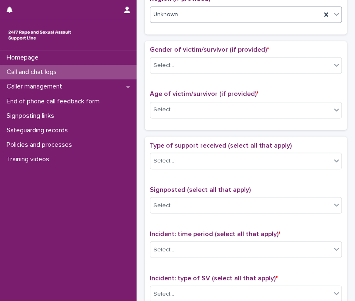
scroll to position [331, 0]
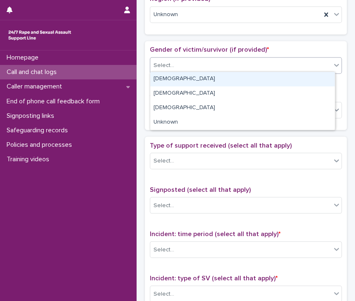
drag, startPoint x: 208, startPoint y: 68, endPoint x: 208, endPoint y: 82, distance: 13.6
click at [208, 82] on body "**********" at bounding box center [177, 150] width 355 height 301
click at [208, 82] on div "[DEMOGRAPHIC_DATA]" at bounding box center [242, 79] width 184 height 14
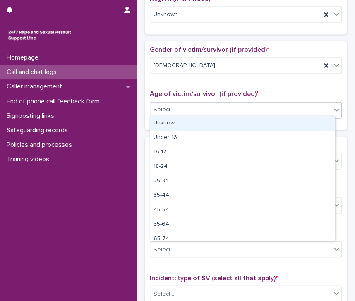
click at [208, 110] on div "Select..." at bounding box center [240, 110] width 181 height 14
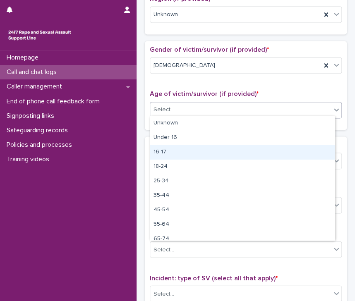
click at [200, 151] on div "16-17" at bounding box center [242, 152] width 184 height 14
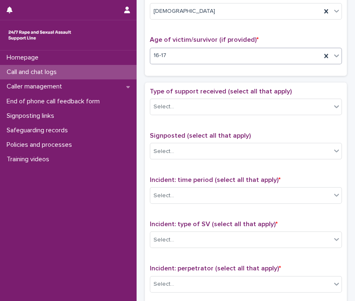
scroll to position [385, 0]
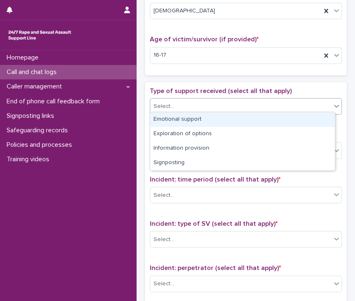
click at [223, 109] on div "Select..." at bounding box center [240, 106] width 181 height 14
click at [212, 122] on div "Emotional support" at bounding box center [242, 119] width 184 height 14
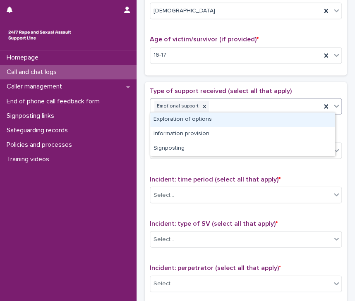
click at [231, 105] on div "Emotional support" at bounding box center [235, 106] width 171 height 14
click at [230, 122] on div "Exploration of options" at bounding box center [242, 119] width 184 height 14
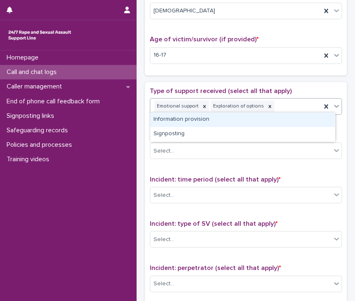
drag, startPoint x: 278, startPoint y: 109, endPoint x: 273, endPoint y: 122, distance: 13.6
click at [273, 122] on body "**********" at bounding box center [177, 150] width 355 height 301
click at [273, 122] on div "Information provision" at bounding box center [242, 119] width 184 height 14
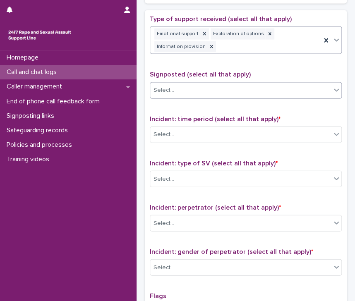
scroll to position [462, 0]
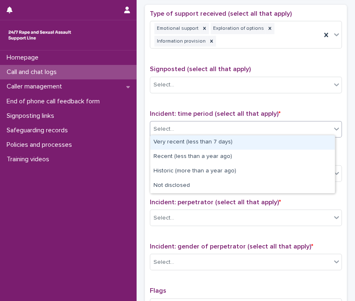
click at [201, 132] on div "Select..." at bounding box center [240, 129] width 181 height 14
click at [214, 142] on div "Very recent (less than 7 days)" at bounding box center [242, 142] width 184 height 14
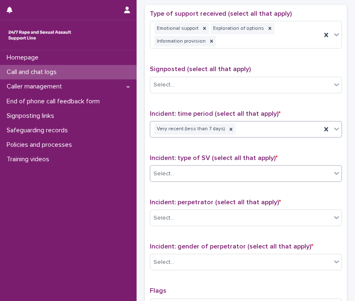
click at [219, 172] on div "Select..." at bounding box center [240, 174] width 181 height 14
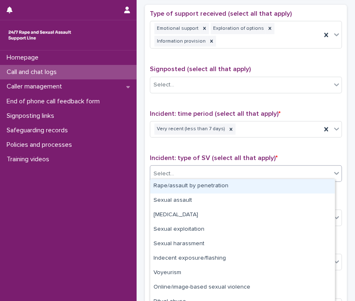
click at [220, 186] on div "Rape/assault by penetration" at bounding box center [242, 186] width 184 height 14
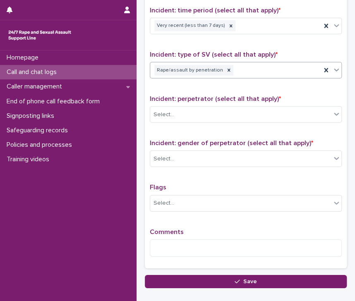
scroll to position [567, 0]
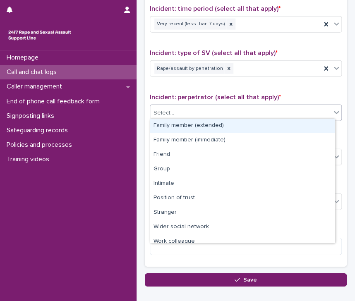
click at [218, 112] on div "Select..." at bounding box center [240, 113] width 181 height 14
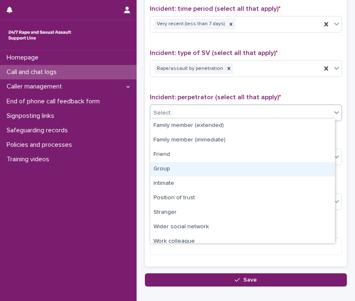
click at [207, 168] on div "Group" at bounding box center [242, 169] width 184 height 14
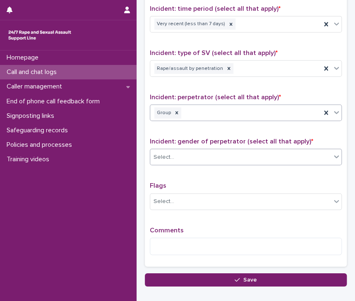
click at [215, 155] on div "Select..." at bounding box center [240, 157] width 181 height 14
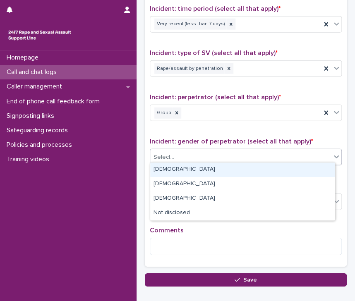
click at [214, 170] on div "[DEMOGRAPHIC_DATA]" at bounding box center [242, 169] width 184 height 14
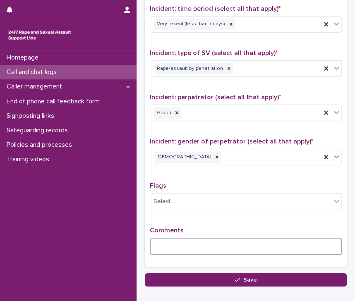
click at [202, 243] on textarea at bounding box center [246, 247] width 192 height 18
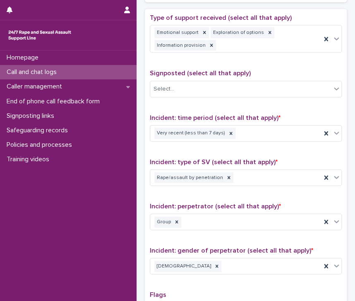
scroll to position [627, 0]
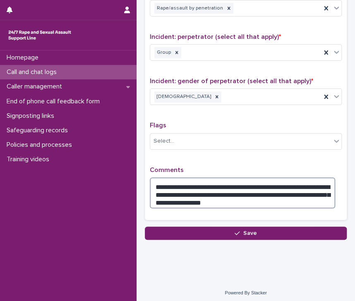
click at [164, 196] on textarea "**********" at bounding box center [242, 192] width 185 height 31
click at [286, 183] on textarea "**********" at bounding box center [242, 192] width 185 height 31
click at [231, 198] on textarea "**********" at bounding box center [242, 192] width 185 height 31
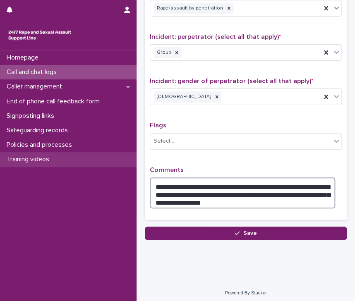
type textarea "**********"
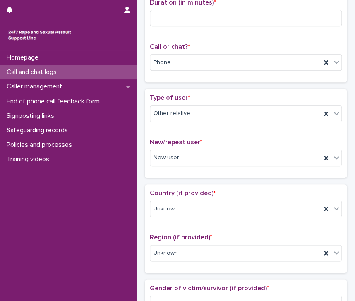
scroll to position [0, 0]
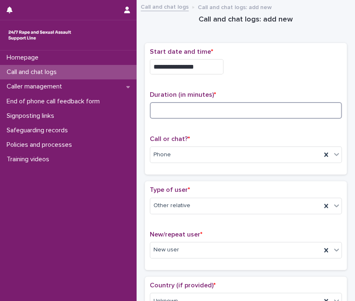
click at [203, 113] on input at bounding box center [246, 110] width 192 height 17
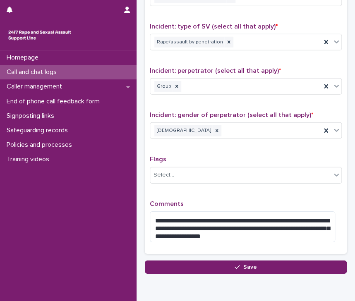
scroll to position [627, 0]
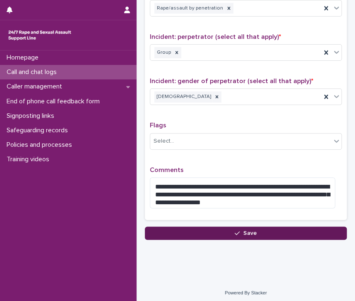
type input "**"
click at [240, 231] on button "Save" at bounding box center [246, 232] width 202 height 13
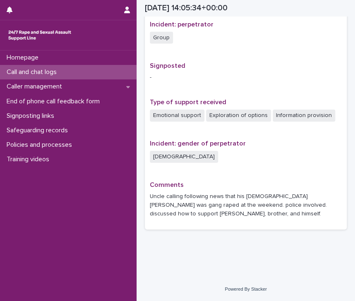
scroll to position [484, 0]
